Goal: Entertainment & Leisure: Consume media (video, audio)

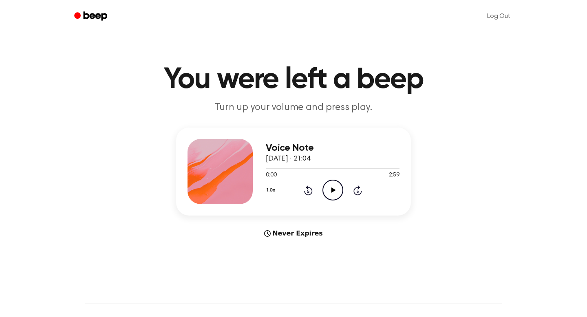
click at [333, 191] on icon at bounding box center [333, 189] width 4 height 5
click at [333, 191] on icon "Pause Audio" at bounding box center [332, 190] width 21 height 21
click at [333, 191] on icon at bounding box center [333, 189] width 4 height 5
click at [333, 191] on icon "Pause Audio" at bounding box center [332, 190] width 21 height 21
click at [307, 192] on icon at bounding box center [308, 190] width 2 height 3
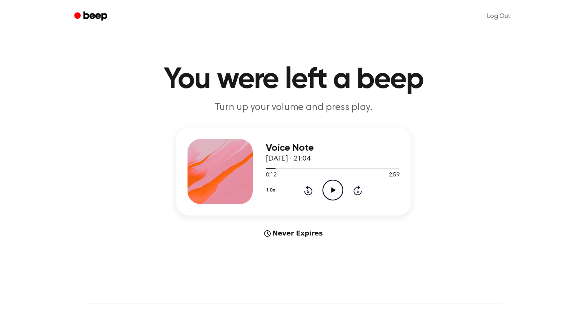
click at [307, 192] on icon at bounding box center [308, 190] width 2 height 3
